Goal: Information Seeking & Learning: Learn about a topic

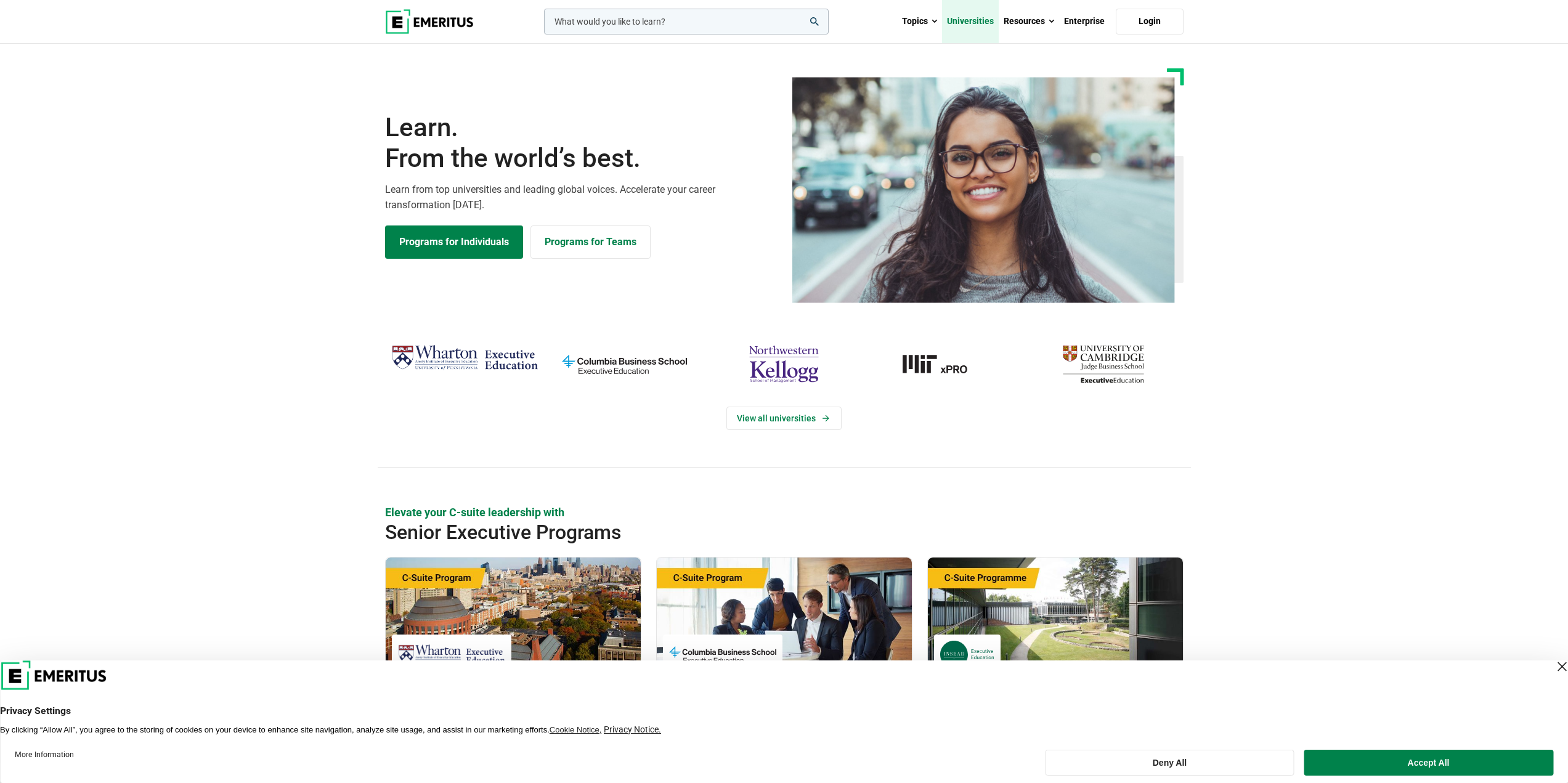
click at [979, 20] on link "Universities" at bounding box center [971, 21] width 57 height 43
